Goal: Information Seeking & Learning: Learn about a topic

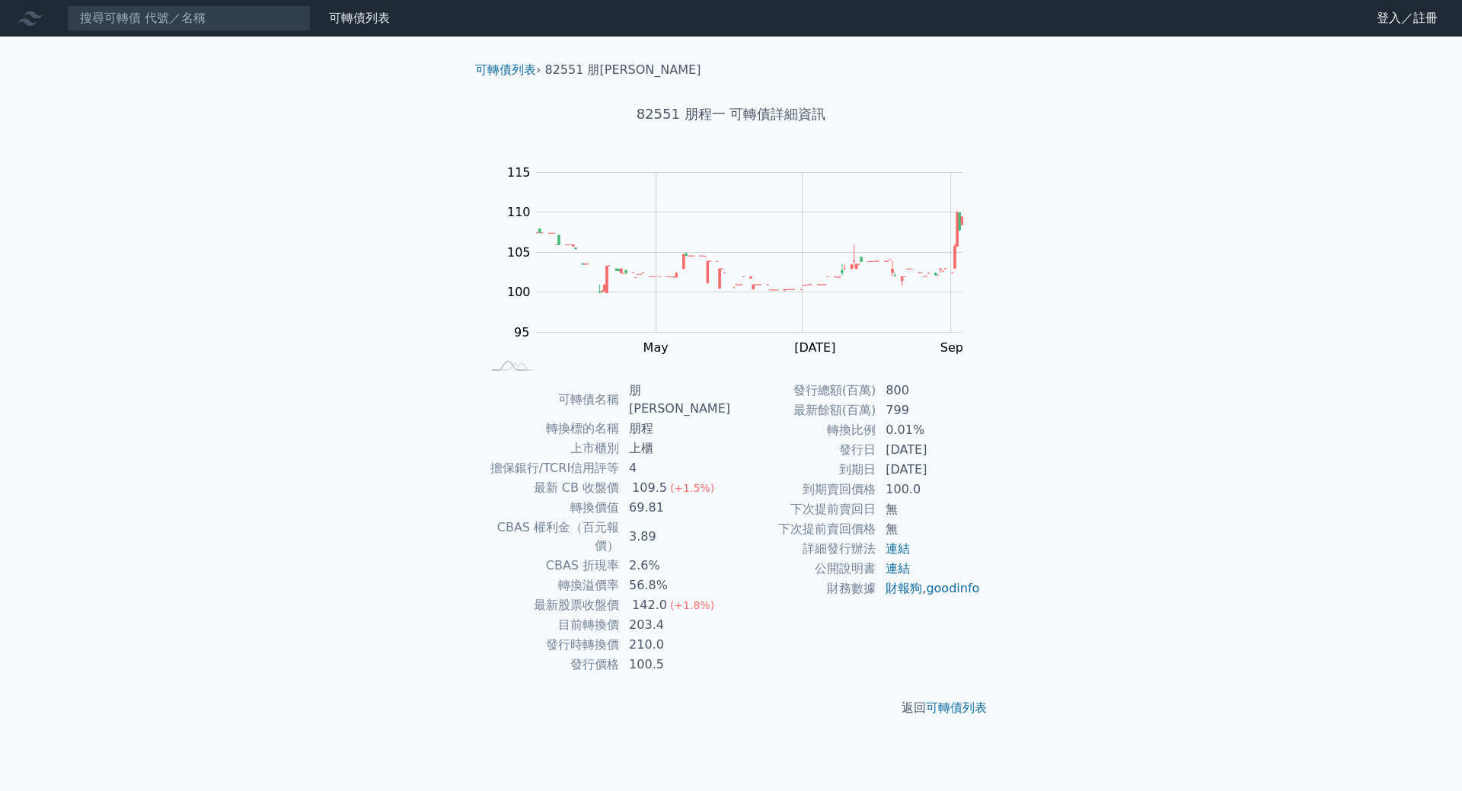
drag, startPoint x: 917, startPoint y: 451, endPoint x: 950, endPoint y: 456, distance: 33.8
click at [942, 451] on td "[DATE]" at bounding box center [928, 450] width 104 height 20
click at [972, 471] on td "[DATE]" at bounding box center [928, 470] width 104 height 20
click at [787, 518] on td "下次提前賣回日" at bounding box center [803, 509] width 145 height 20
drag, startPoint x: 652, startPoint y: 591, endPoint x: 681, endPoint y: 598, distance: 29.2
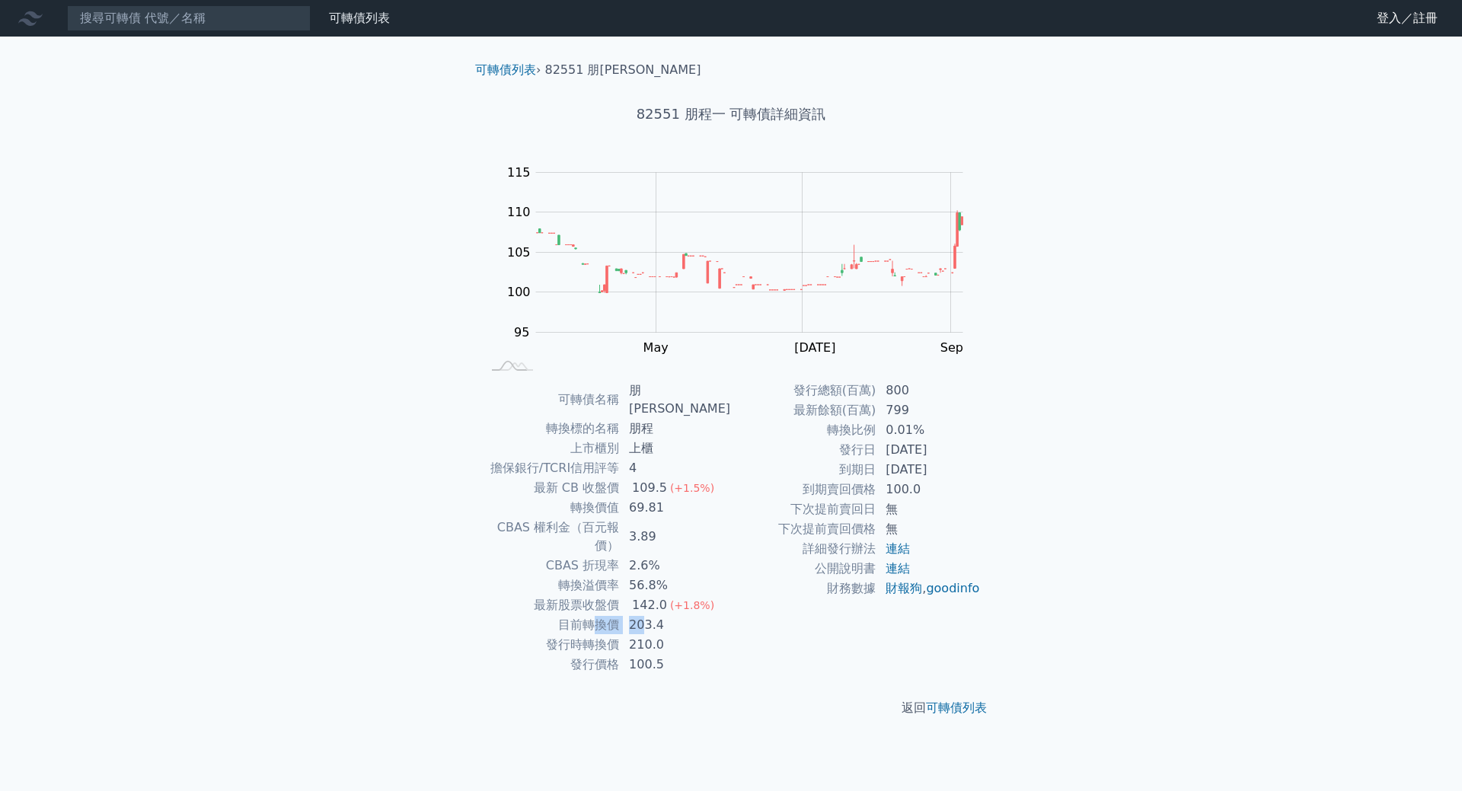
click at [606, 615] on tr "目前轉換價 203.4" at bounding box center [606, 625] width 250 height 20
click at [697, 635] on td "210.0" at bounding box center [675, 645] width 111 height 20
drag, startPoint x: 680, startPoint y: 608, endPoint x: 597, endPoint y: 616, distance: 83.4
click at [597, 635] on tr "發行時轉換價 210.0" at bounding box center [606, 645] width 250 height 20
click at [805, 598] on td "財務數據" at bounding box center [803, 589] width 145 height 20
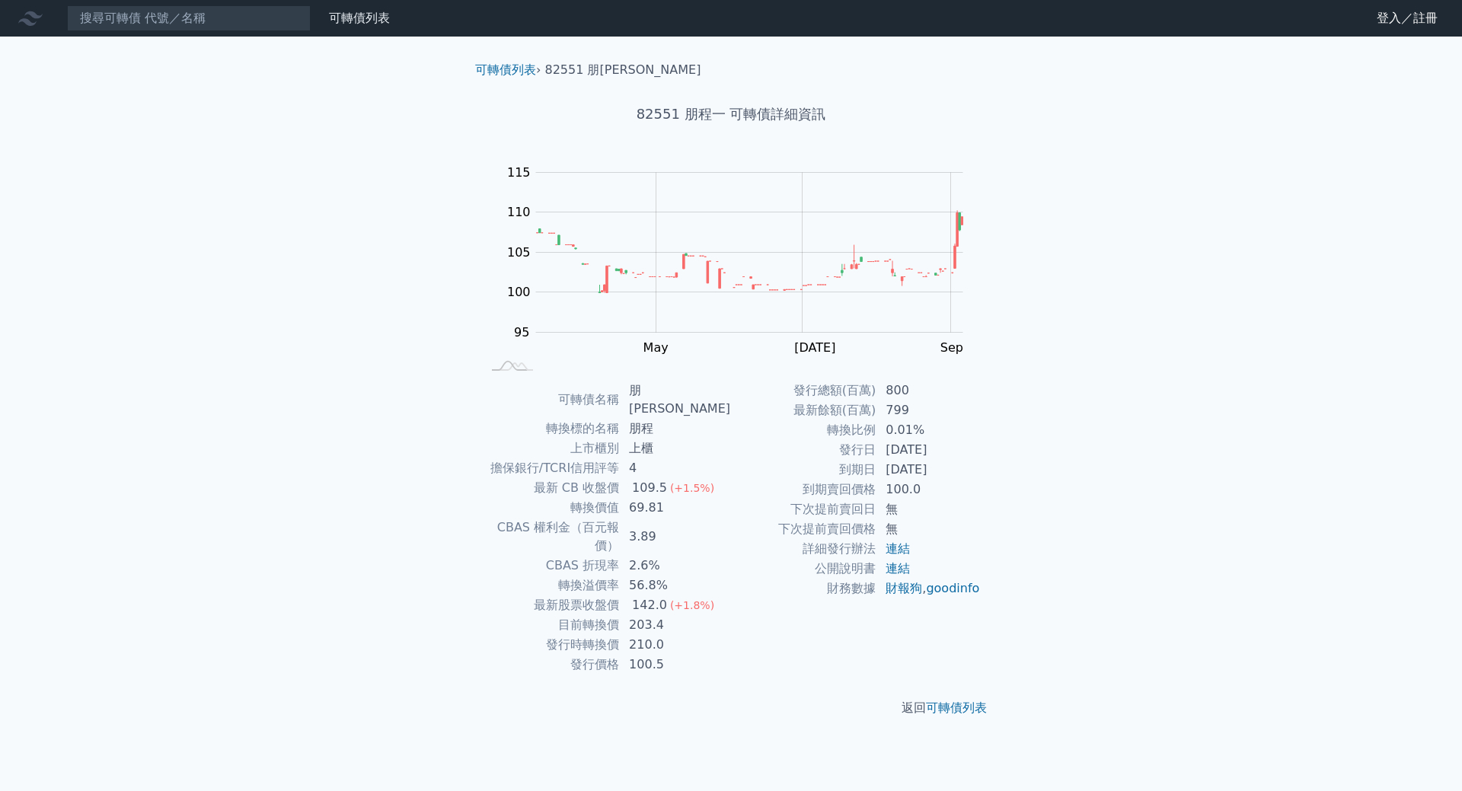
click at [698, 615] on td "203.4" at bounding box center [675, 625] width 111 height 20
click at [721, 615] on td "203.4" at bounding box center [675, 625] width 111 height 20
